Goal: Information Seeking & Learning: Find specific fact

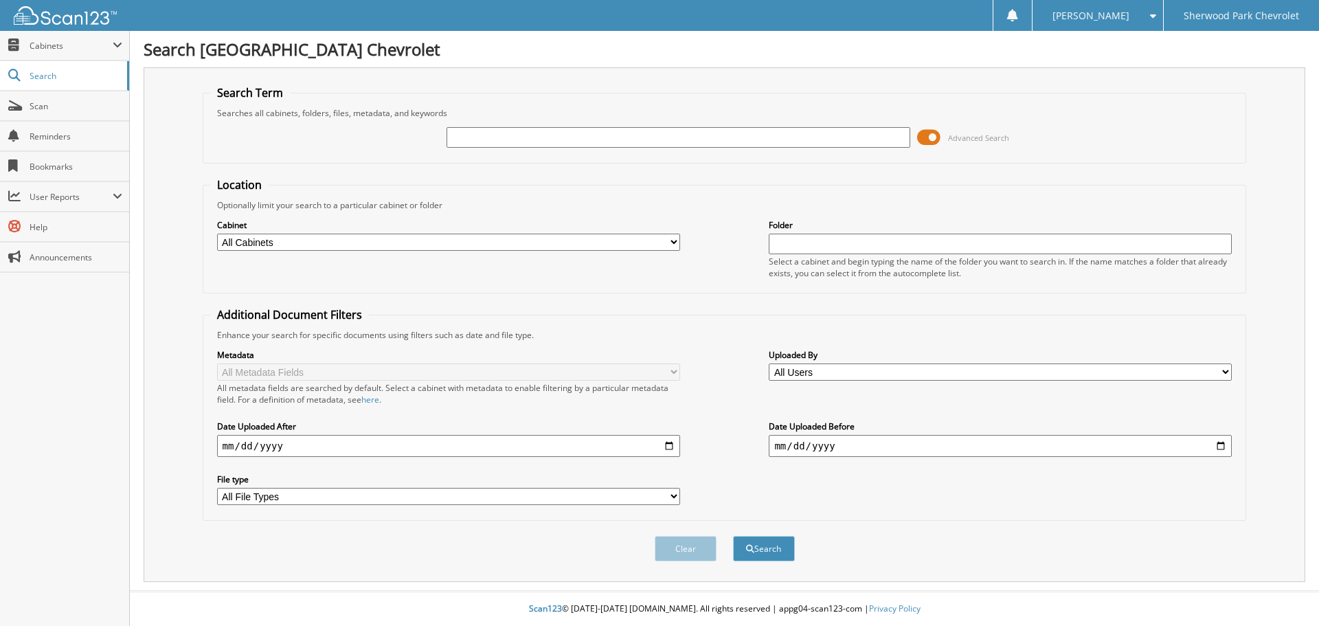
click at [556, 137] on input "text" at bounding box center [678, 137] width 463 height 21
type input "579820"
click at [733, 536] on button "Search" at bounding box center [764, 548] width 62 height 25
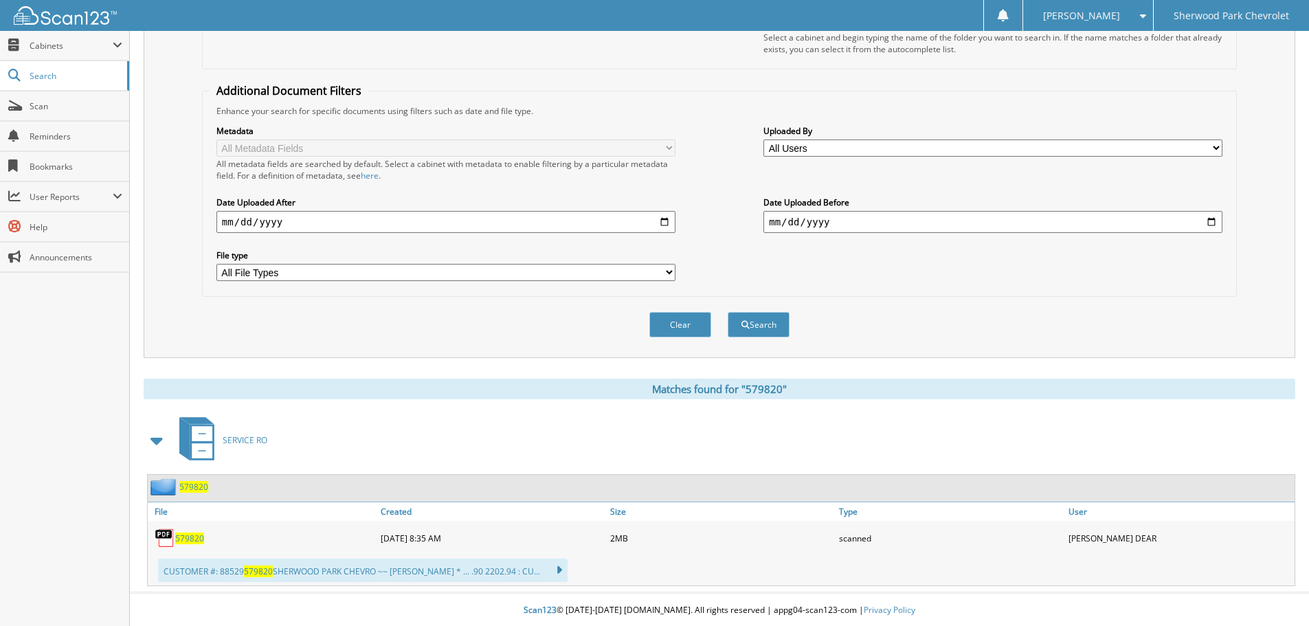
scroll to position [226, 0]
click at [190, 483] on span "579820" at bounding box center [193, 485] width 29 height 12
